Goal: Transaction & Acquisition: Download file/media

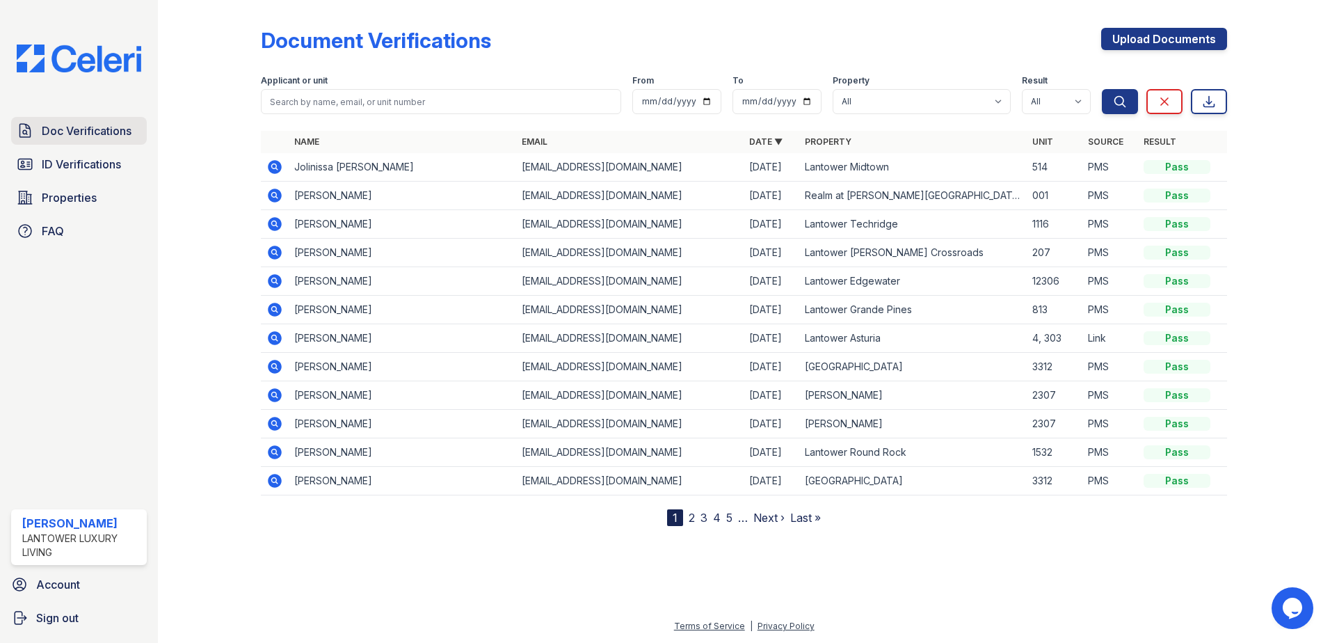
click at [70, 138] on span "Doc Verifications" at bounding box center [87, 130] width 90 height 17
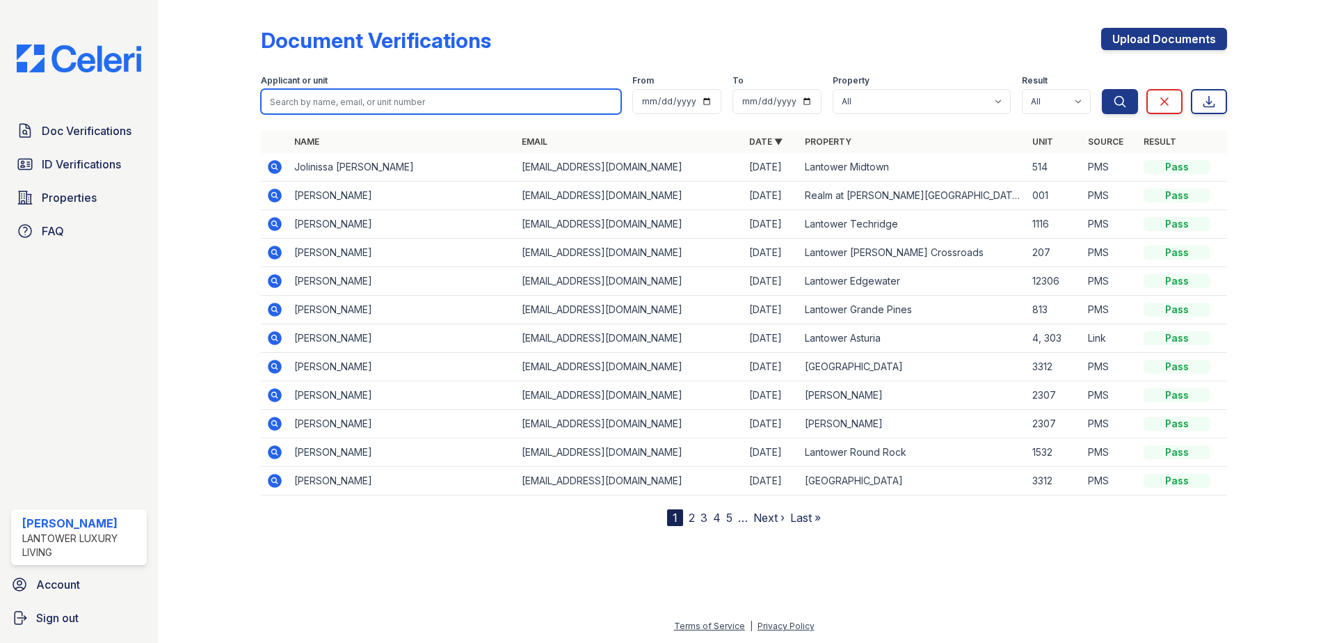
click at [351, 99] on input "search" at bounding box center [441, 101] width 360 height 25
type input "[PERSON_NAME]"
click at [1102, 89] on button "Search" at bounding box center [1120, 101] width 36 height 25
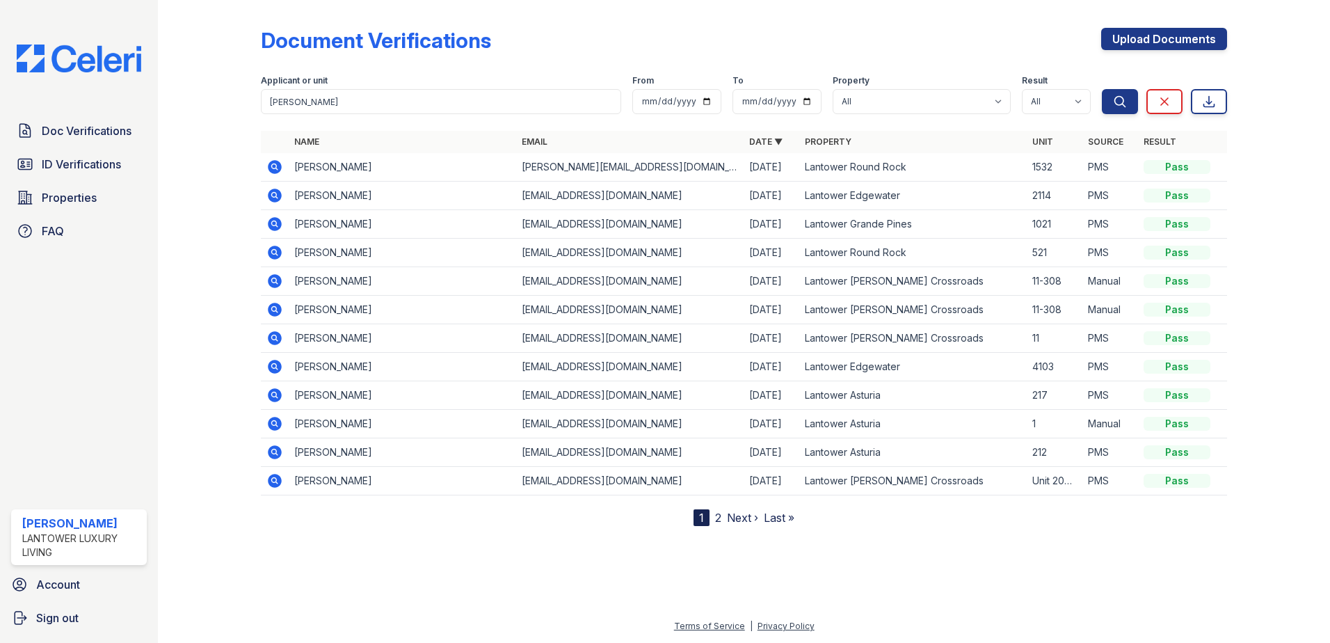
click at [276, 168] on icon at bounding box center [274, 167] width 17 height 17
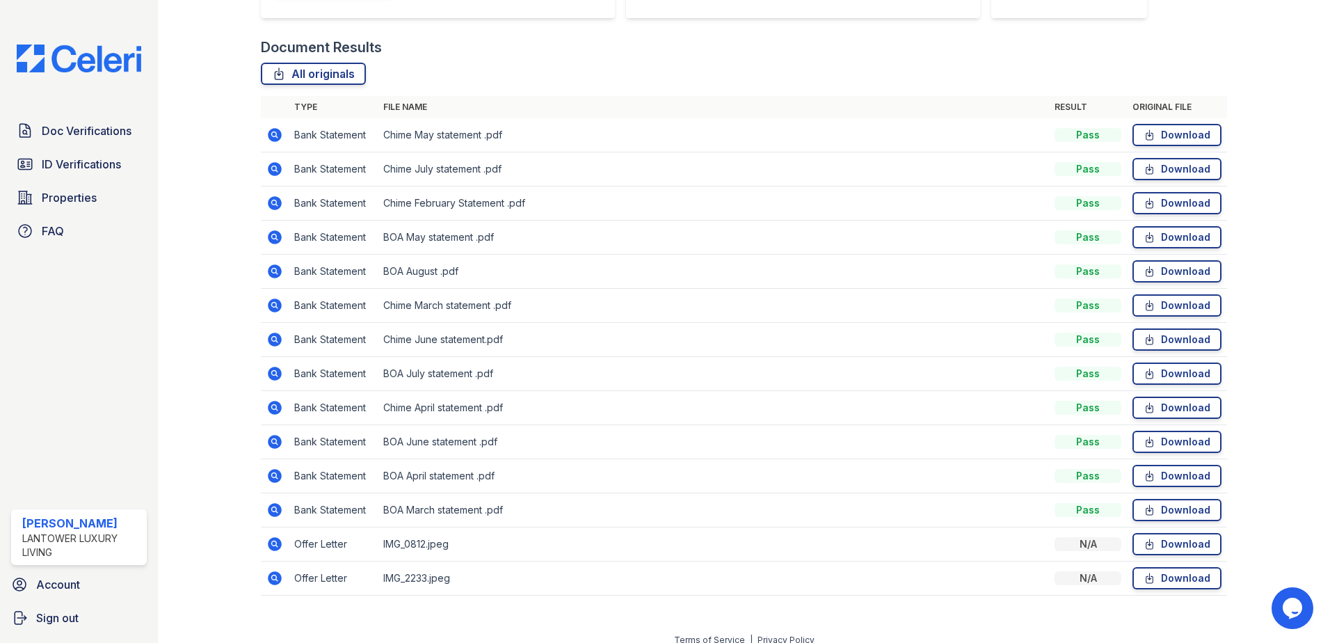
scroll to position [319, 0]
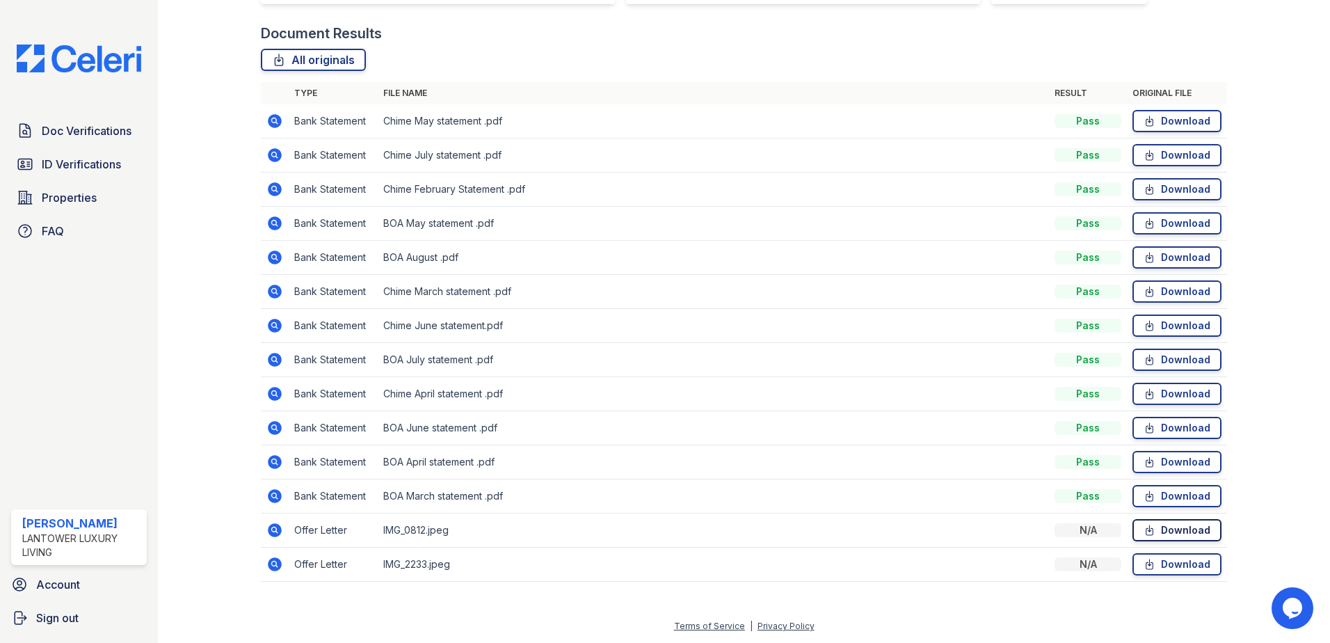
click at [1174, 530] on link "Download" at bounding box center [1176, 530] width 89 height 22
click at [698, 49] on div "All originals" at bounding box center [744, 60] width 966 height 22
click at [1143, 225] on icon at bounding box center [1149, 223] width 12 height 14
click at [832, 260] on td "BOA August .pdf" at bounding box center [713, 258] width 671 height 34
click at [1178, 261] on link "Download" at bounding box center [1176, 257] width 89 height 22
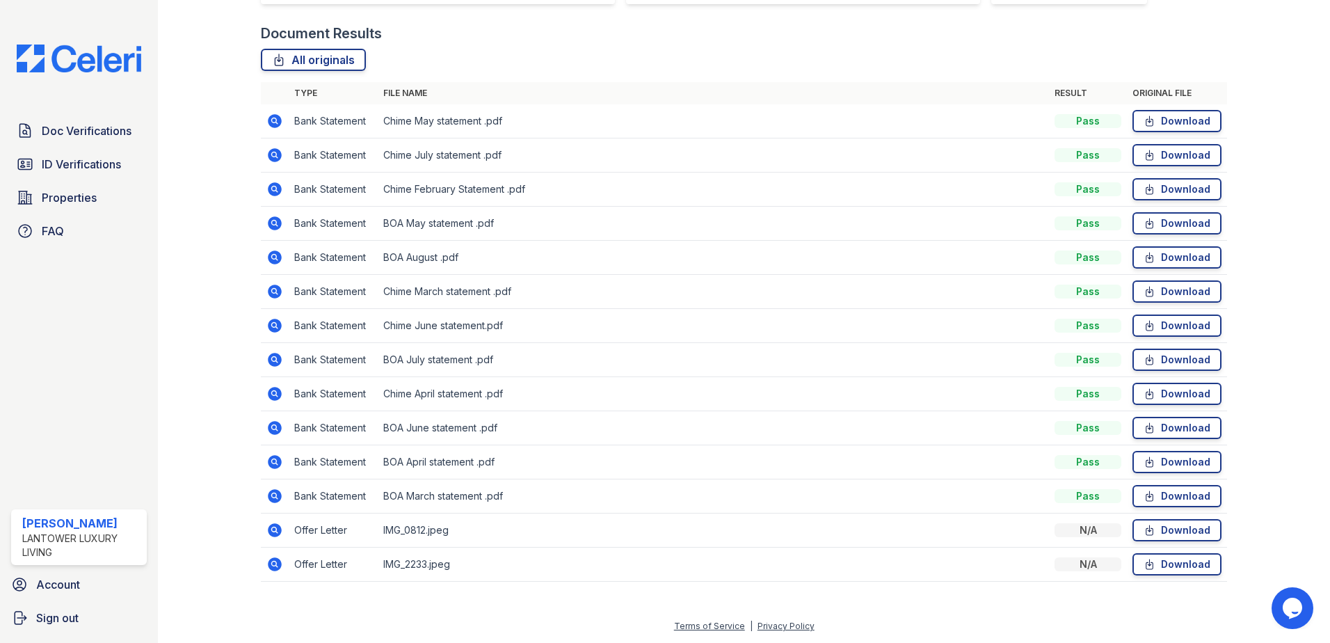
click at [862, 356] on td "BOA July statement .pdf" at bounding box center [713, 360] width 671 height 34
click at [1163, 357] on link "Download" at bounding box center [1176, 359] width 89 height 22
click at [969, 426] on td "BOA June statement .pdf" at bounding box center [713, 428] width 671 height 34
click at [1161, 426] on link "Download" at bounding box center [1176, 428] width 89 height 22
click at [1143, 467] on icon at bounding box center [1149, 462] width 12 height 14
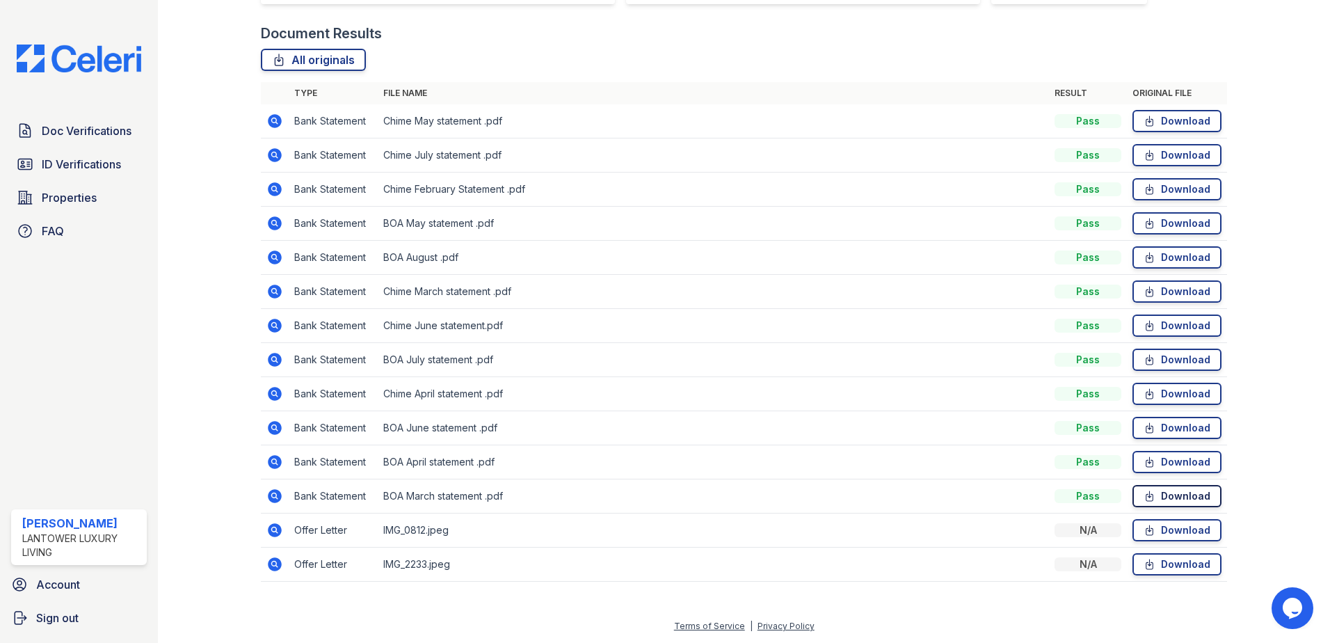
click at [1148, 501] on link "Download" at bounding box center [1176, 496] width 89 height 22
click at [1150, 129] on link "Download" at bounding box center [1176, 121] width 89 height 22
click at [1151, 162] on link "Download" at bounding box center [1176, 155] width 89 height 22
click at [1170, 186] on link "Download" at bounding box center [1176, 189] width 89 height 22
click at [1156, 293] on link "Download" at bounding box center [1176, 291] width 89 height 22
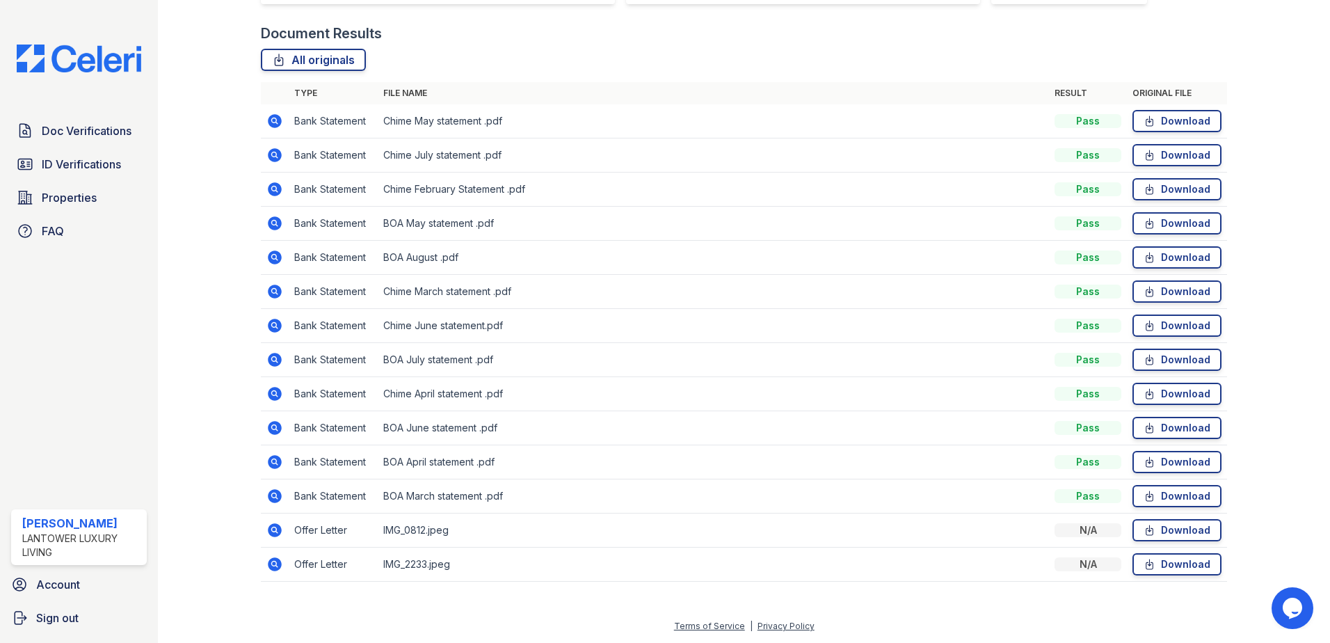
click at [912, 325] on td "Chime June statement.pdf" at bounding box center [713, 326] width 671 height 34
click at [1150, 323] on link "Download" at bounding box center [1176, 325] width 89 height 22
click at [885, 396] on td "Chime April statement .pdf" at bounding box center [713, 394] width 671 height 34
click at [1191, 397] on link "Download" at bounding box center [1176, 393] width 89 height 22
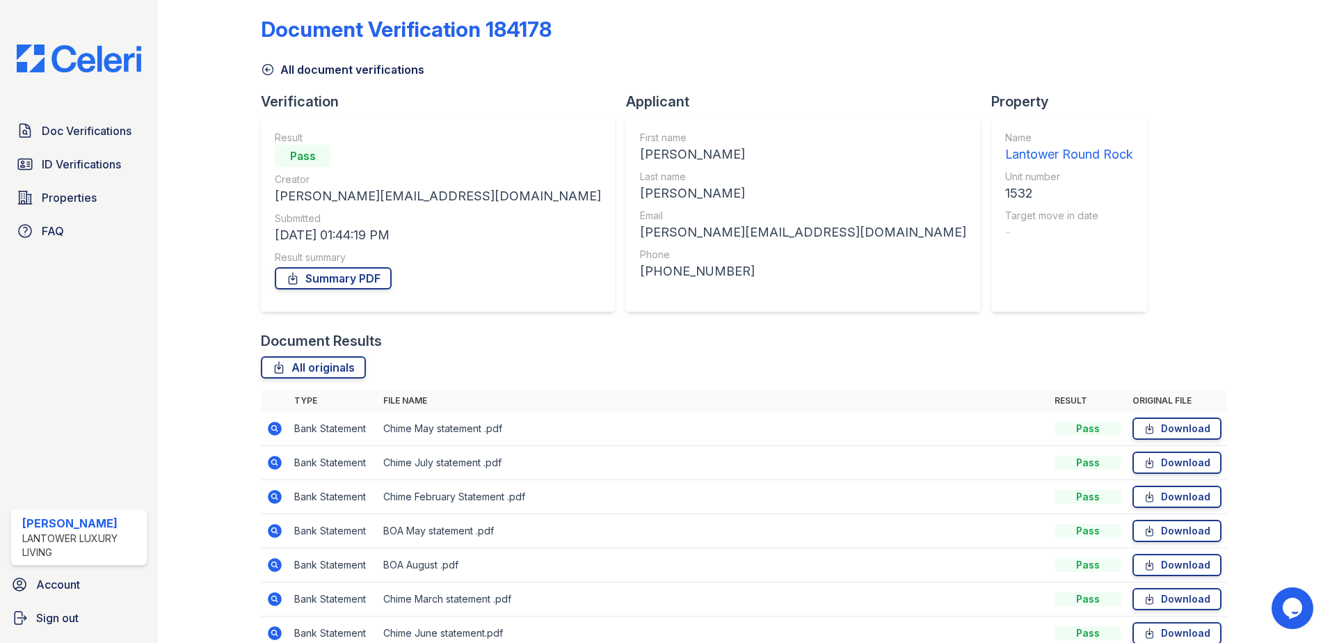
scroll to position [0, 0]
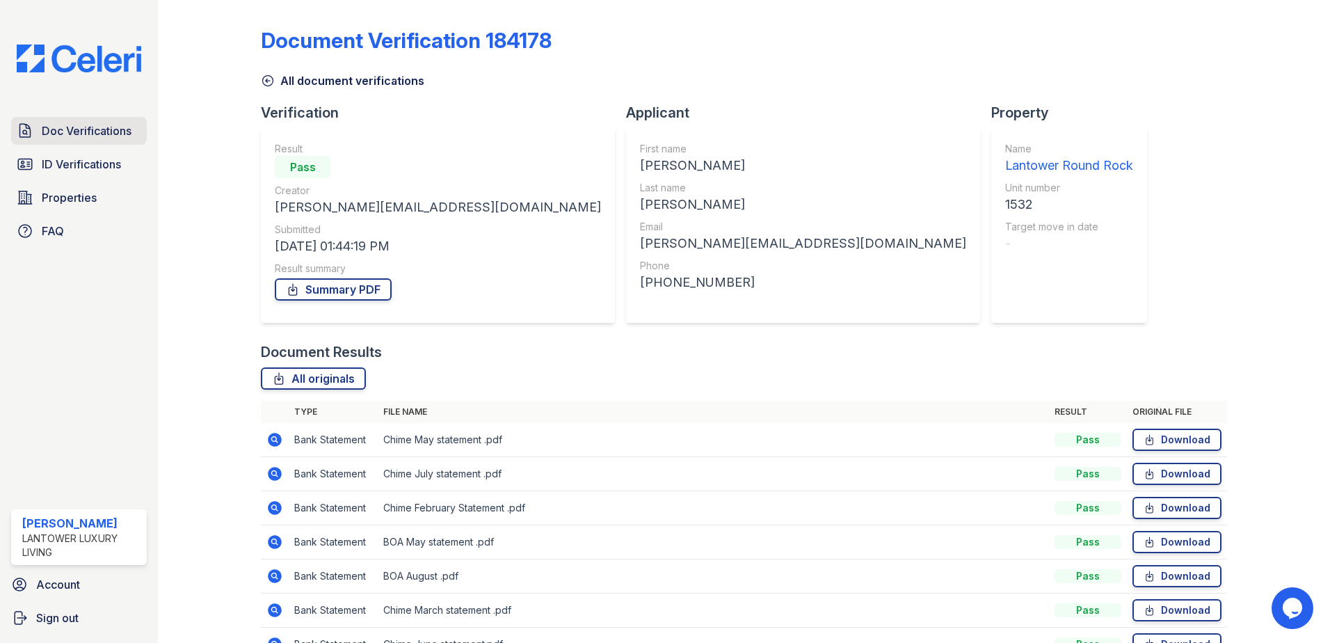
click at [84, 128] on span "Doc Verifications" at bounding box center [87, 130] width 90 height 17
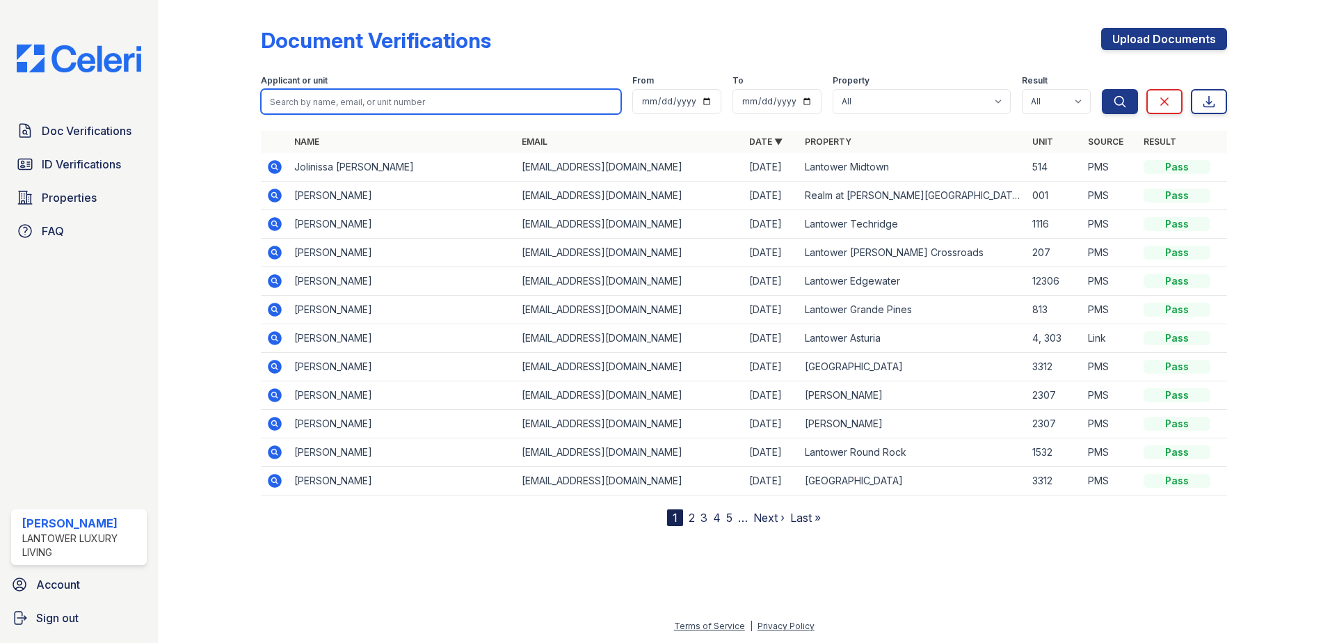
click at [302, 102] on input "search" at bounding box center [441, 101] width 360 height 25
type input "giovanni"
click at [1102, 89] on button "Search" at bounding box center [1120, 101] width 36 height 25
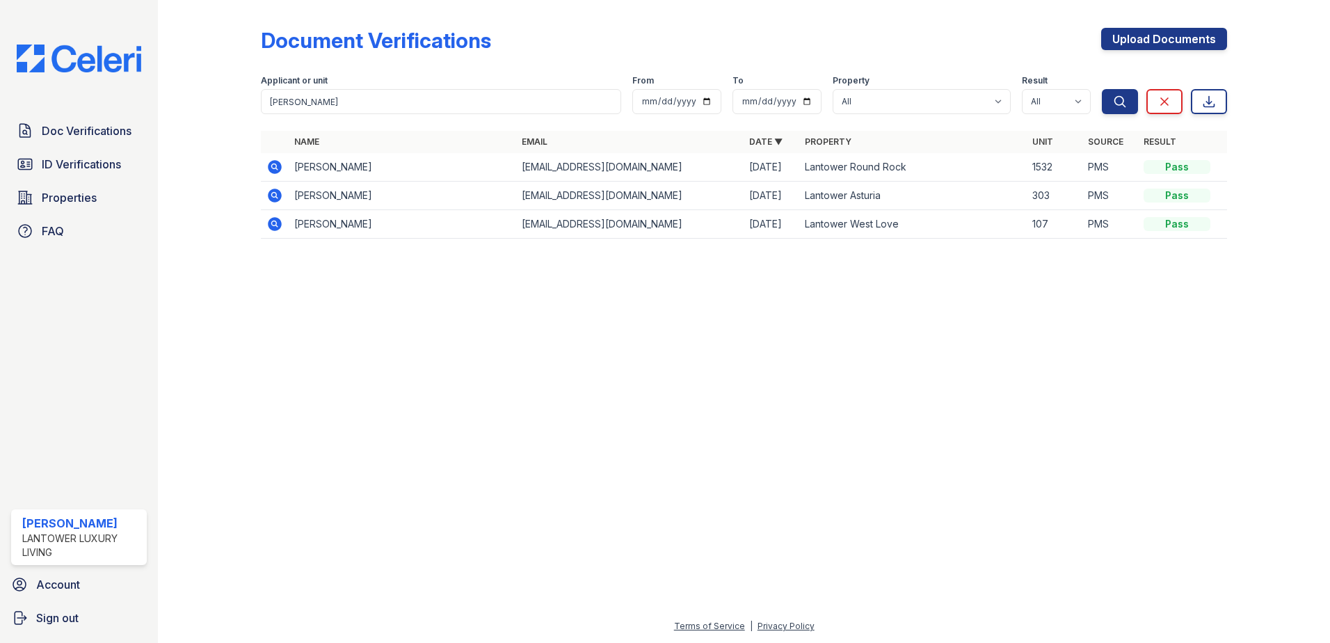
click at [272, 166] on icon at bounding box center [274, 167] width 17 height 17
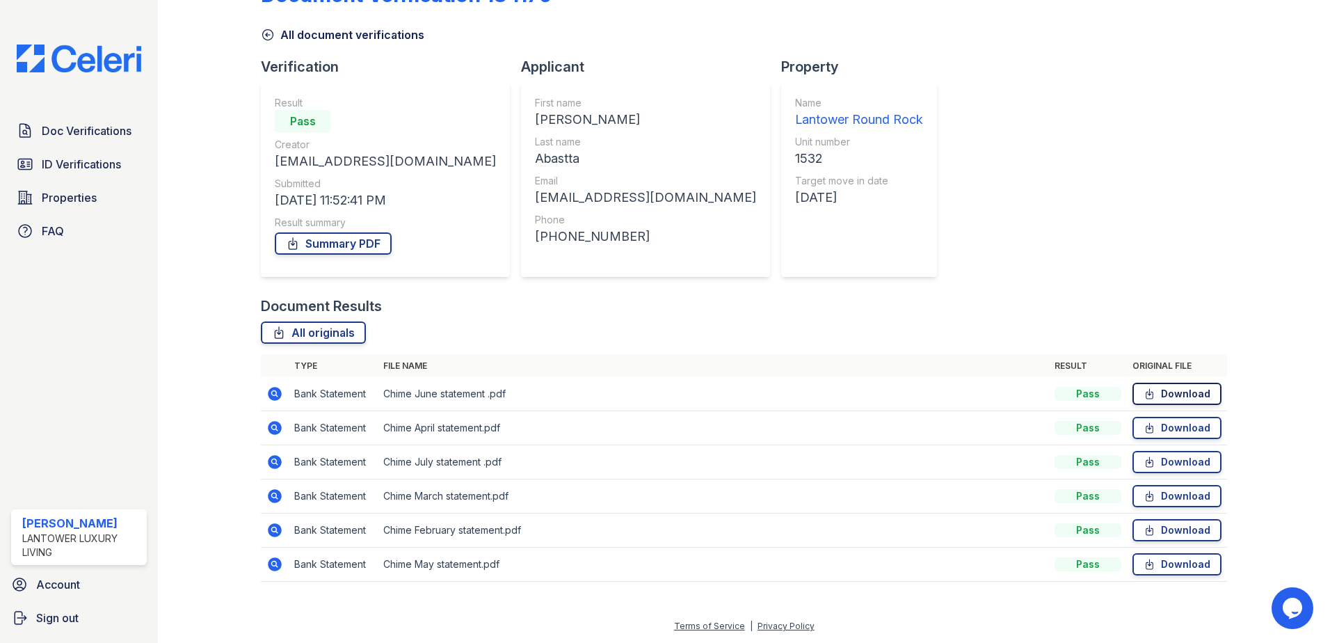
click at [1143, 398] on icon at bounding box center [1149, 394] width 12 height 14
click at [1153, 435] on link "Download" at bounding box center [1176, 428] width 89 height 22
click at [1156, 460] on link "Download" at bounding box center [1176, 462] width 89 height 22
click at [1161, 492] on link "Download" at bounding box center [1176, 496] width 89 height 22
click at [1162, 529] on link "Download" at bounding box center [1176, 530] width 89 height 22
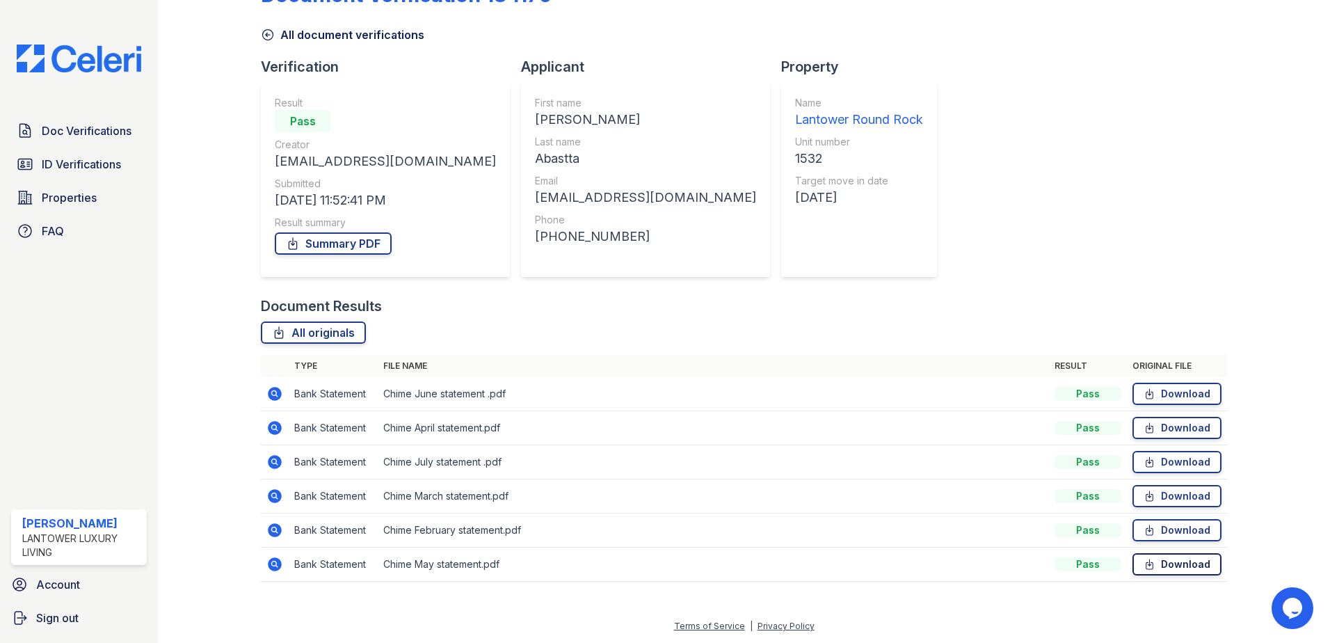
click at [1163, 558] on link "Download" at bounding box center [1176, 564] width 89 height 22
